Goal: Information Seeking & Learning: Learn about a topic

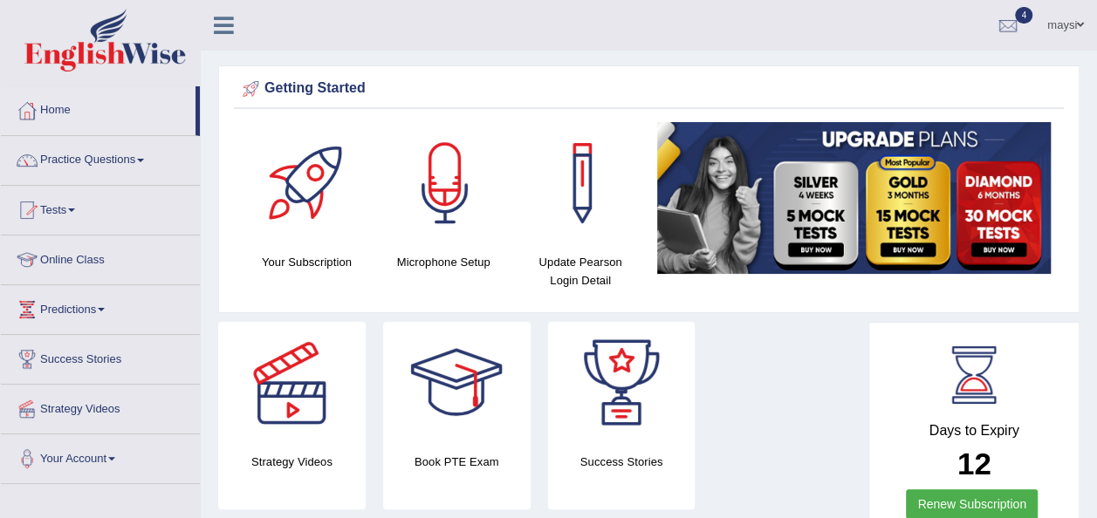
click at [99, 258] on link "Online Class" at bounding box center [100, 258] width 199 height 44
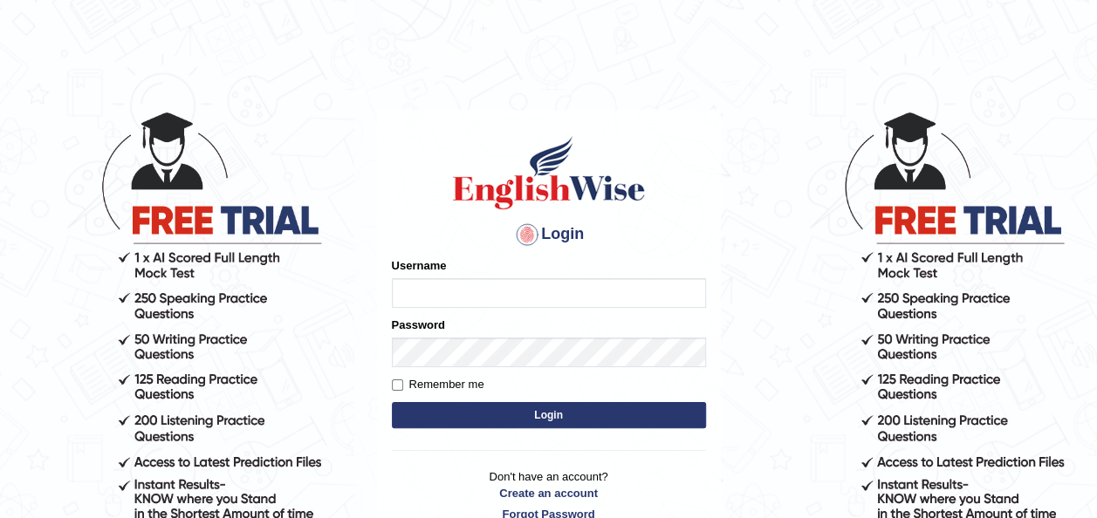
type input "maysi"
drag, startPoint x: 0, startPoint y: 0, endPoint x: 574, endPoint y: 283, distance: 640.0
click at [574, 283] on input "maysi" at bounding box center [549, 293] width 314 height 30
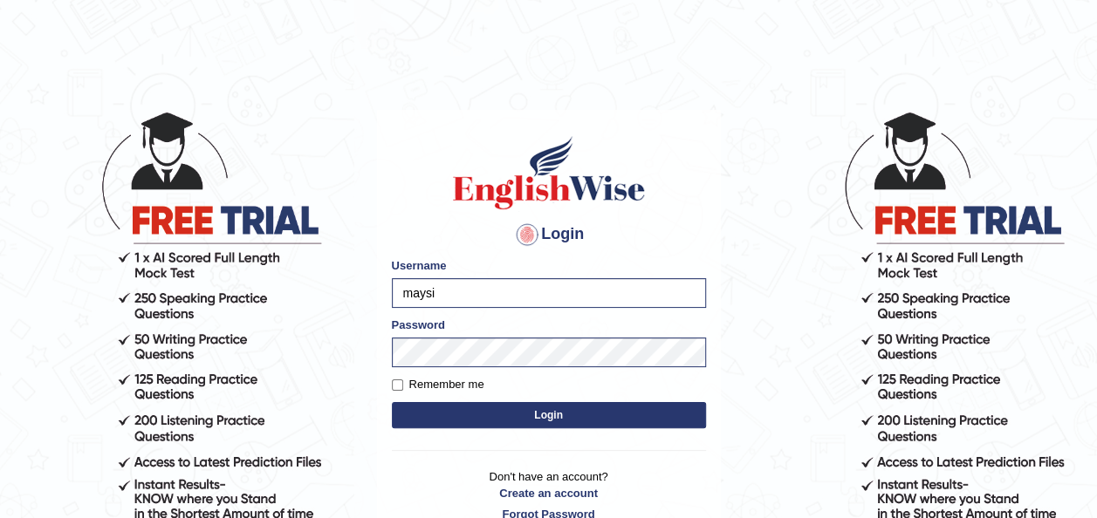
drag, startPoint x: 760, startPoint y: 236, endPoint x: 595, endPoint y: 417, distance: 245.3
click at [595, 417] on body "Login Please fix the following errors: Username maysi Password Remember me Logi…" at bounding box center [548, 314] width 1097 height 518
click at [595, 417] on button "Login" at bounding box center [549, 415] width 314 height 26
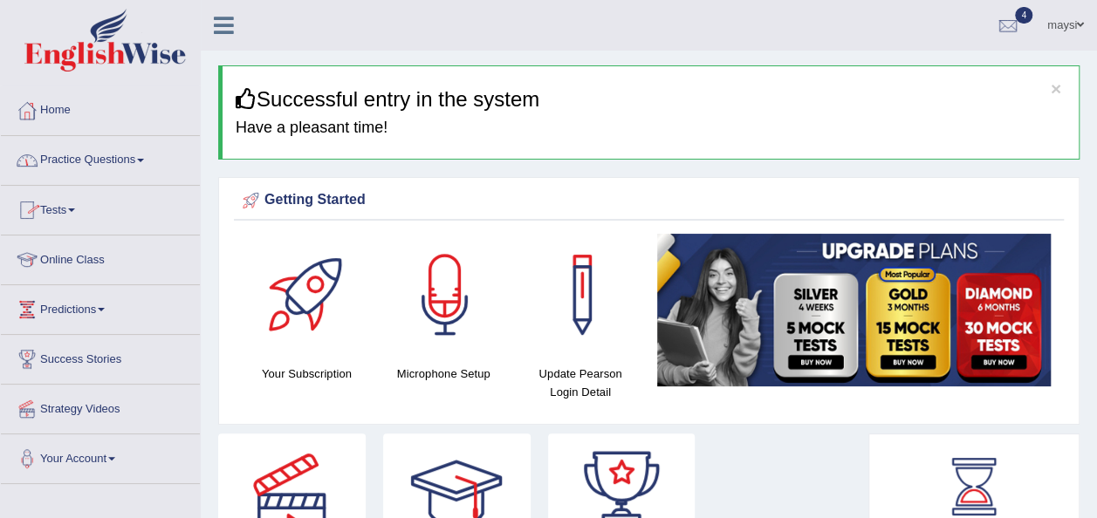
click at [84, 255] on link "Online Class" at bounding box center [100, 258] width 199 height 44
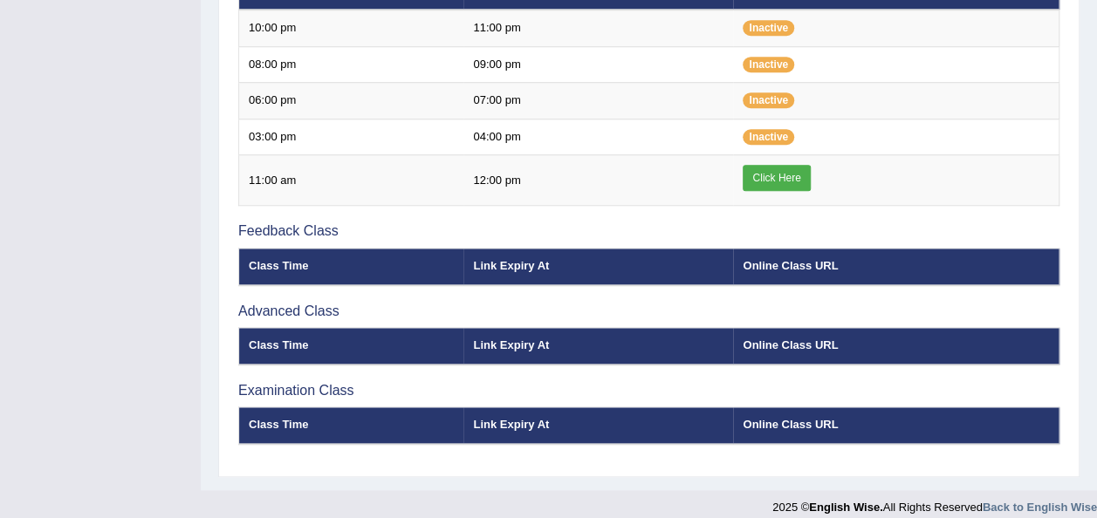
scroll to position [686, 0]
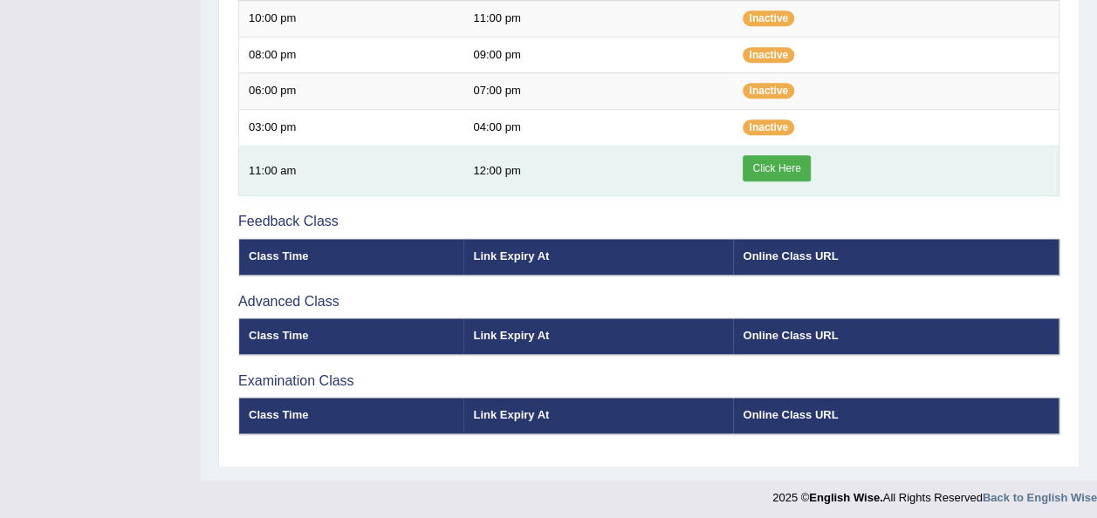
click at [796, 164] on link "Click Here" at bounding box center [776, 168] width 67 height 26
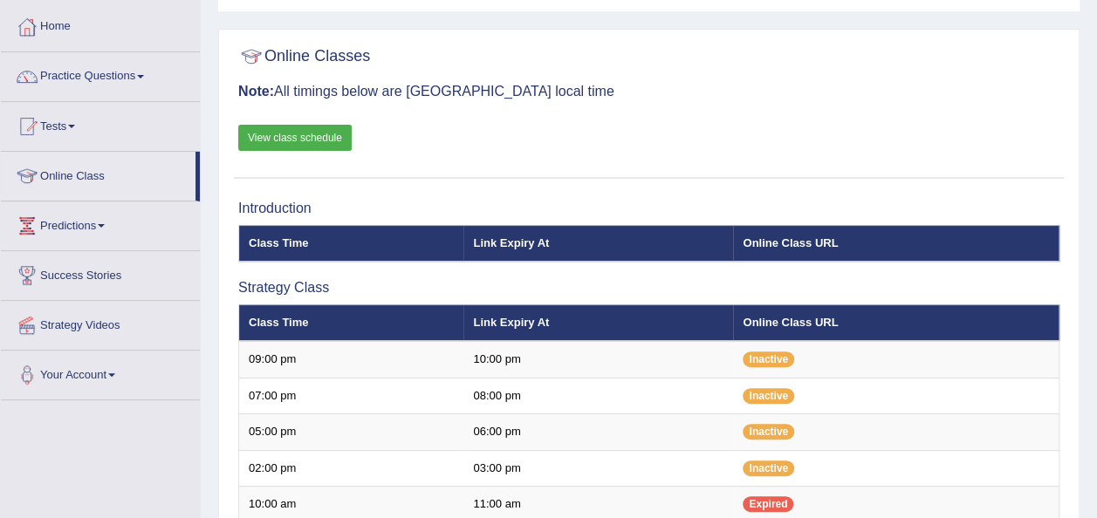
scroll to position [83, 0]
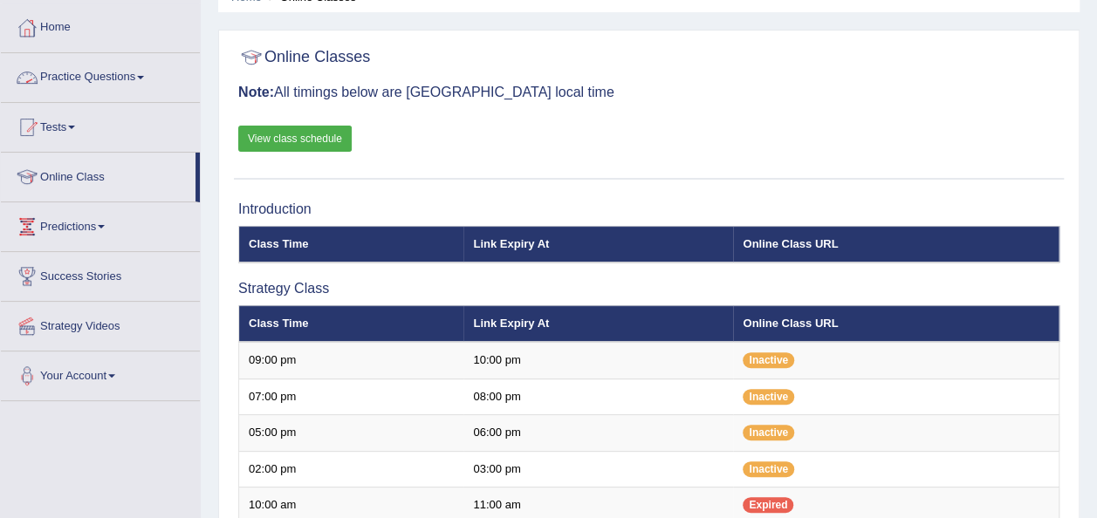
click at [109, 78] on link "Practice Questions" at bounding box center [100, 75] width 199 height 44
